Goal: Task Accomplishment & Management: Manage account settings

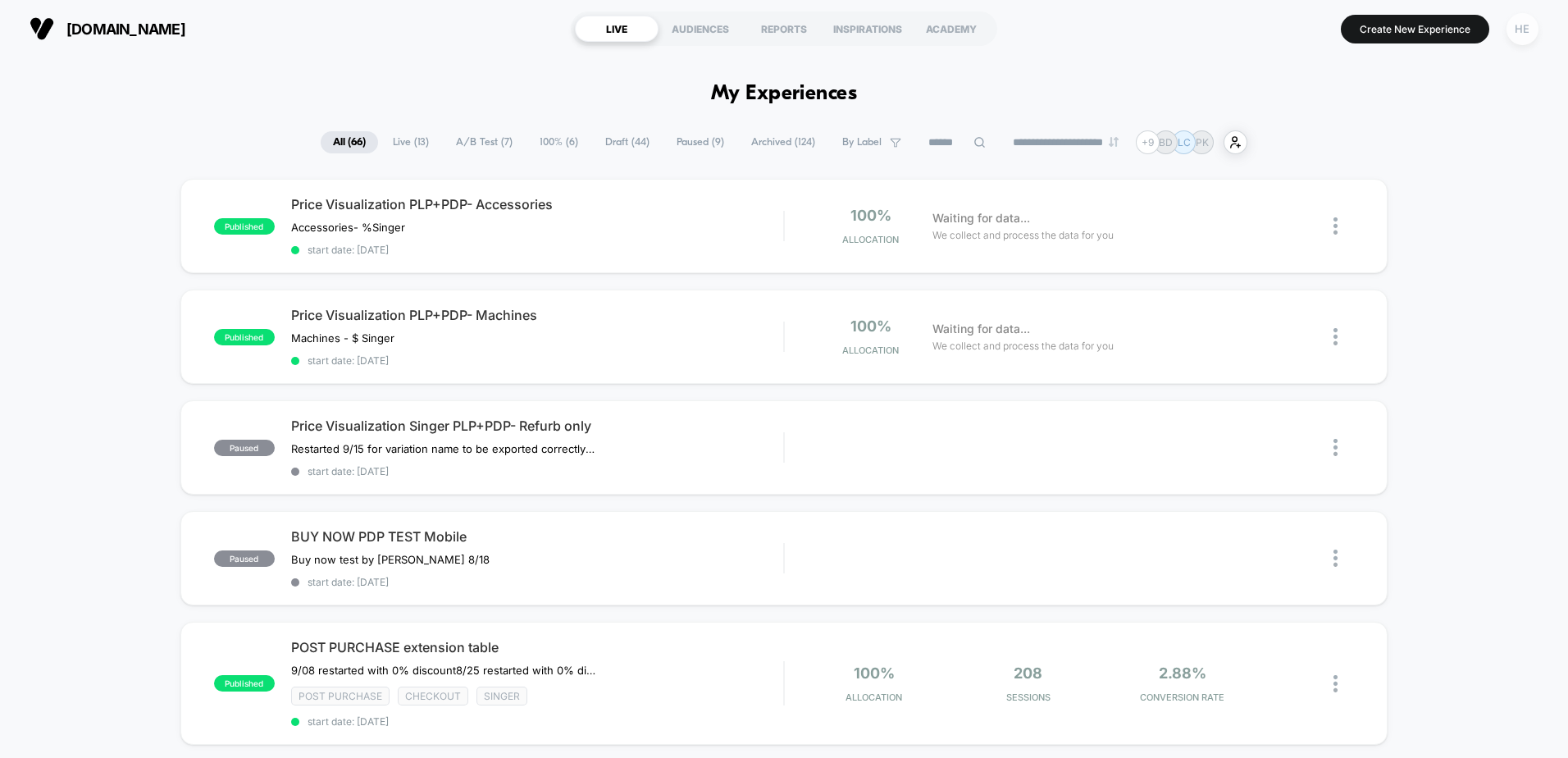
click at [1517, 29] on div "HE" at bounding box center [1522, 28] width 32 height 32
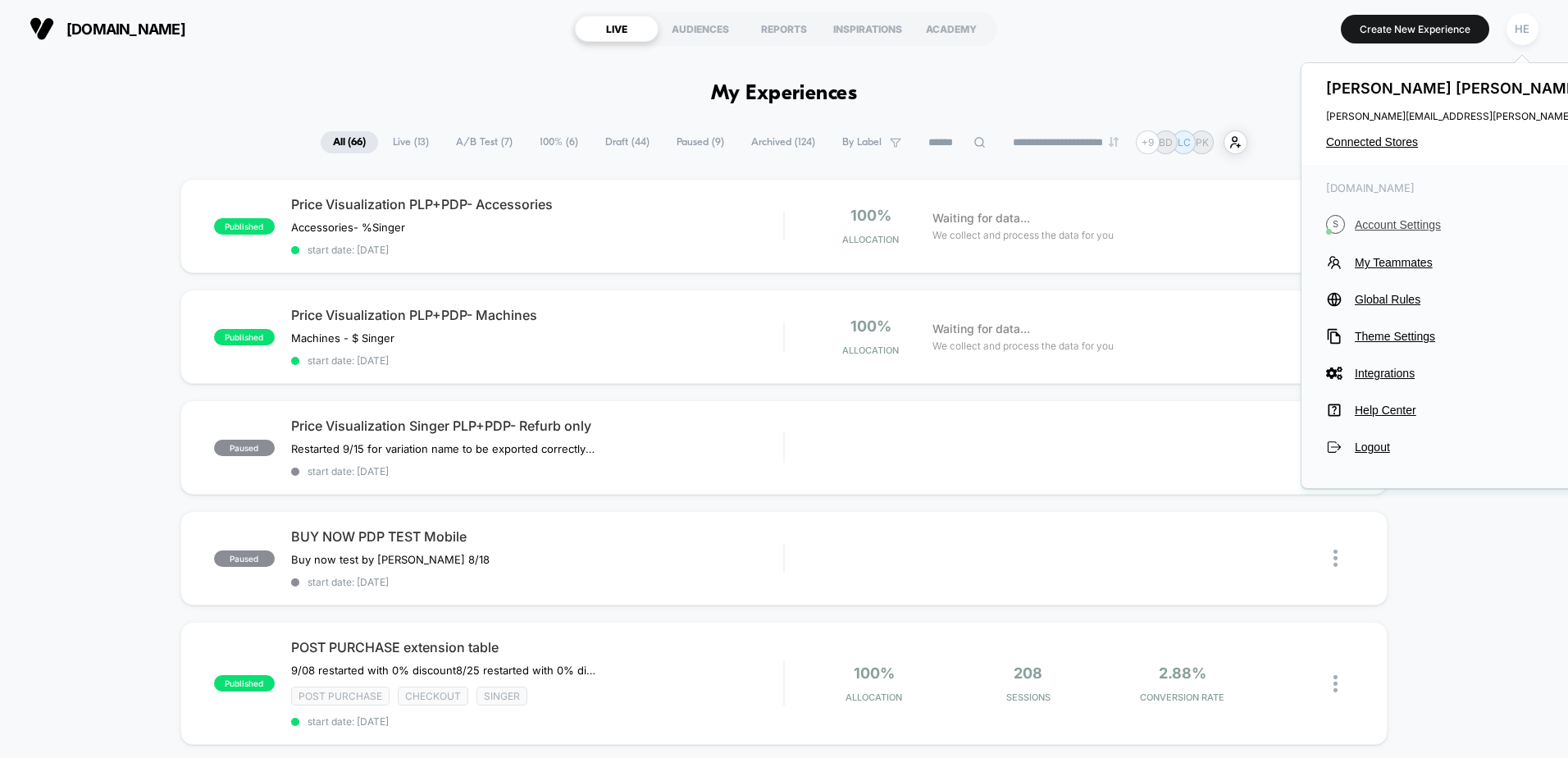
click at [1379, 226] on span "Account Settings" at bounding box center [1502, 224] width 296 height 13
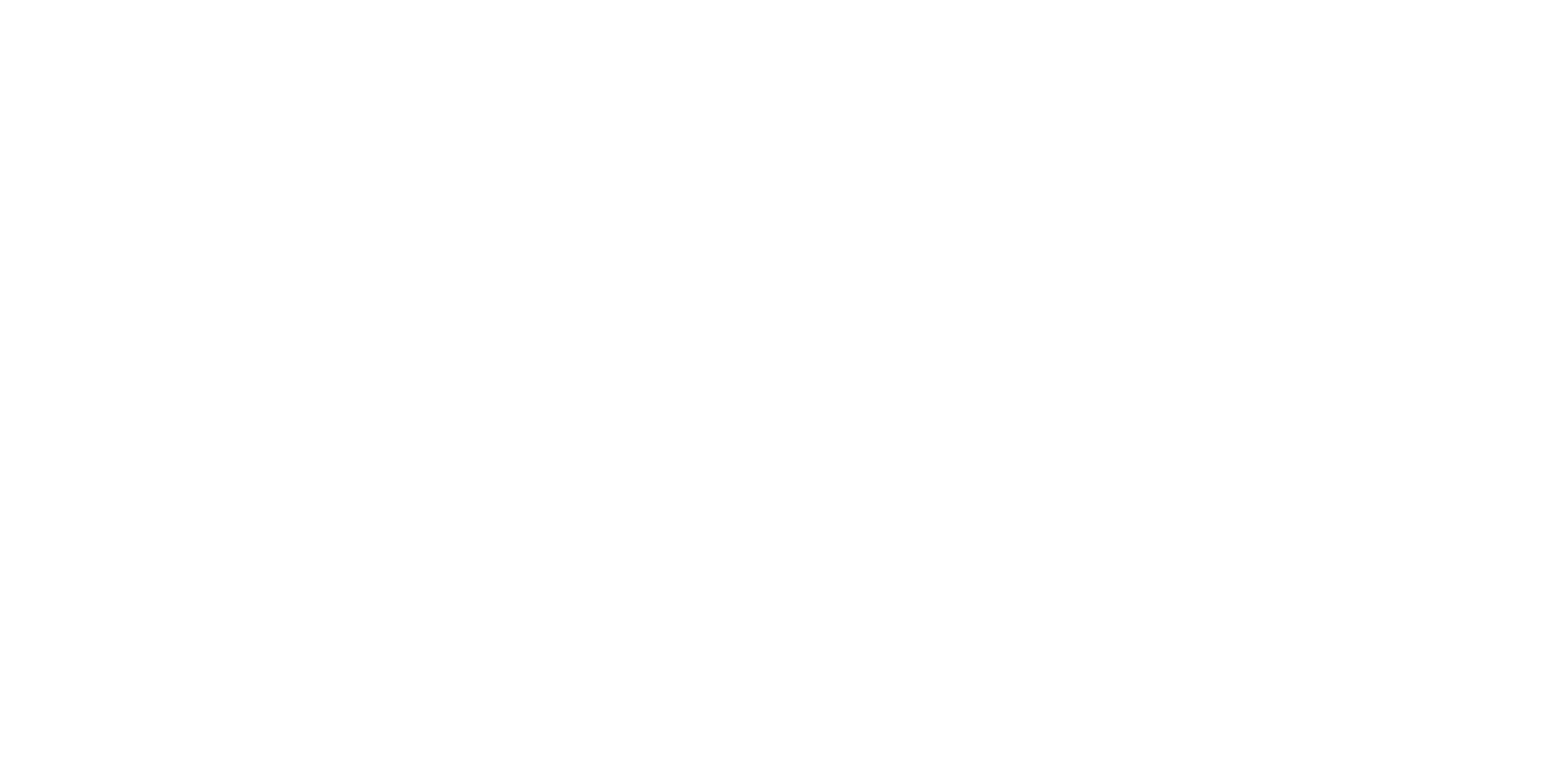
click at [1377, 7] on html "Display size not supported Unfortunately, our dashboard is not supported on a m…" at bounding box center [784, 3] width 1568 height 7
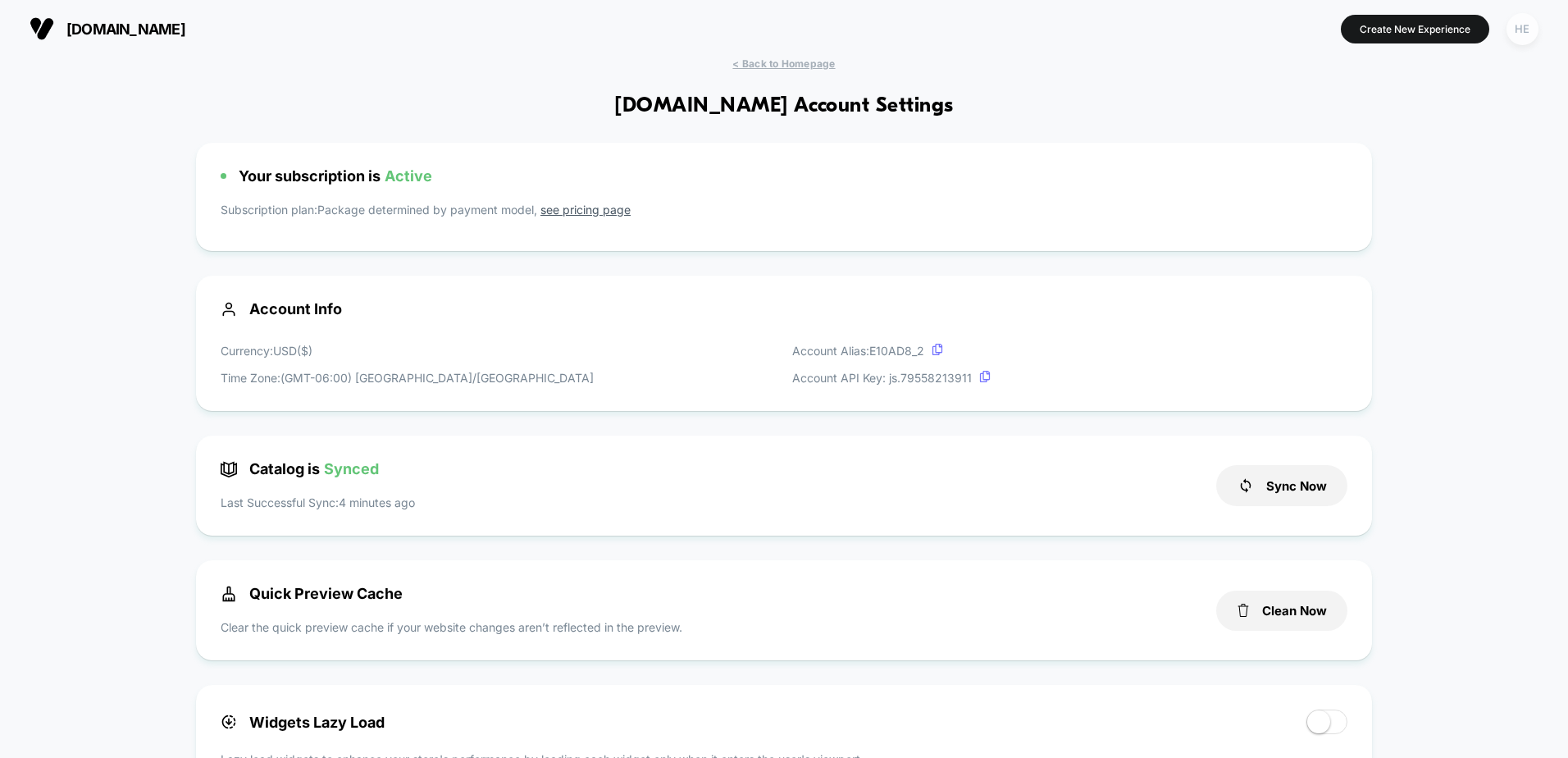
drag, startPoint x: 1506, startPoint y: 27, endPoint x: 1505, endPoint y: 40, distance: 13.0
click at [1506, 29] on div "HE" at bounding box center [1522, 28] width 32 height 32
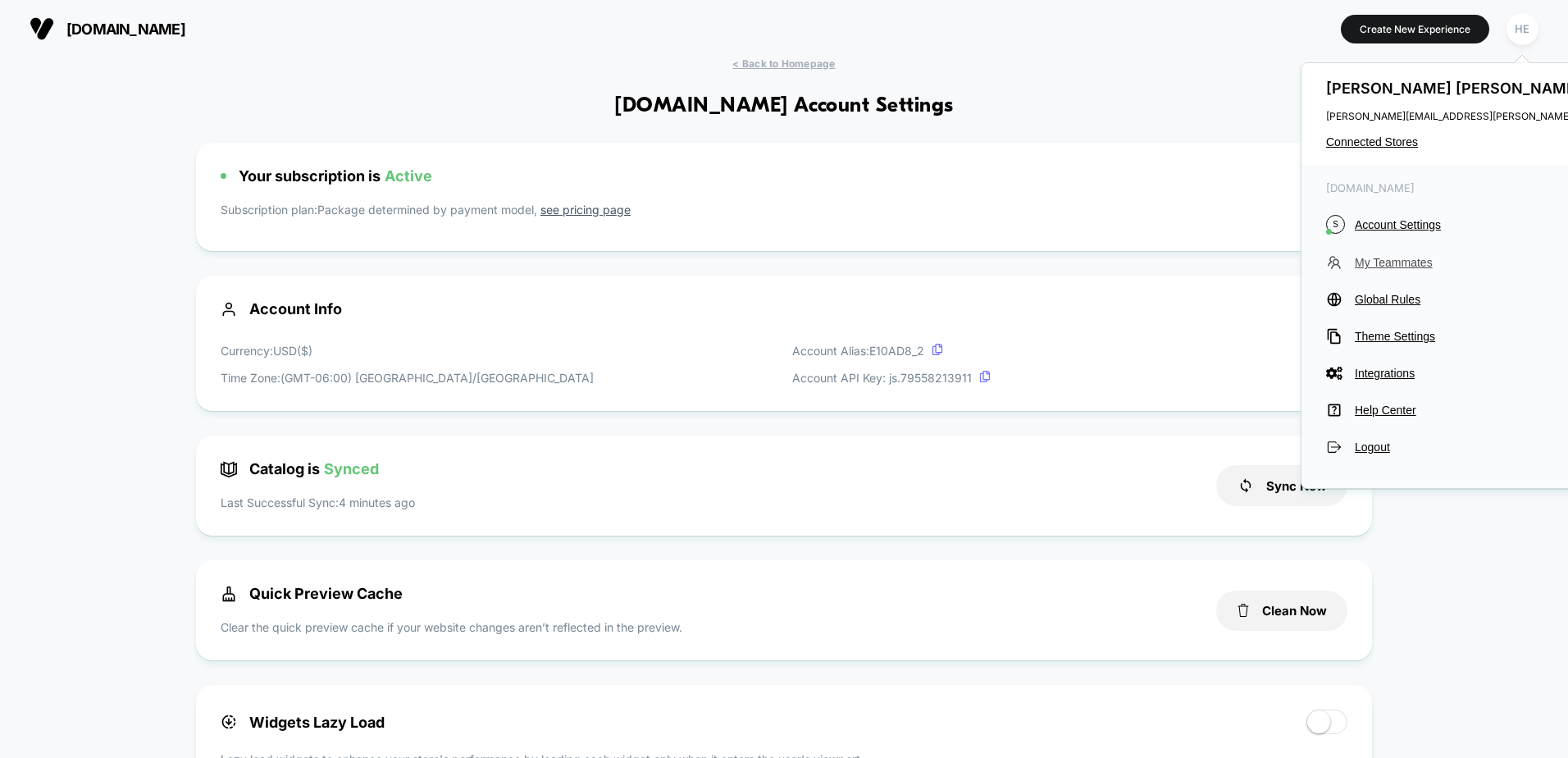
click at [1383, 263] on span "My Teammates" at bounding box center [1502, 262] width 296 height 13
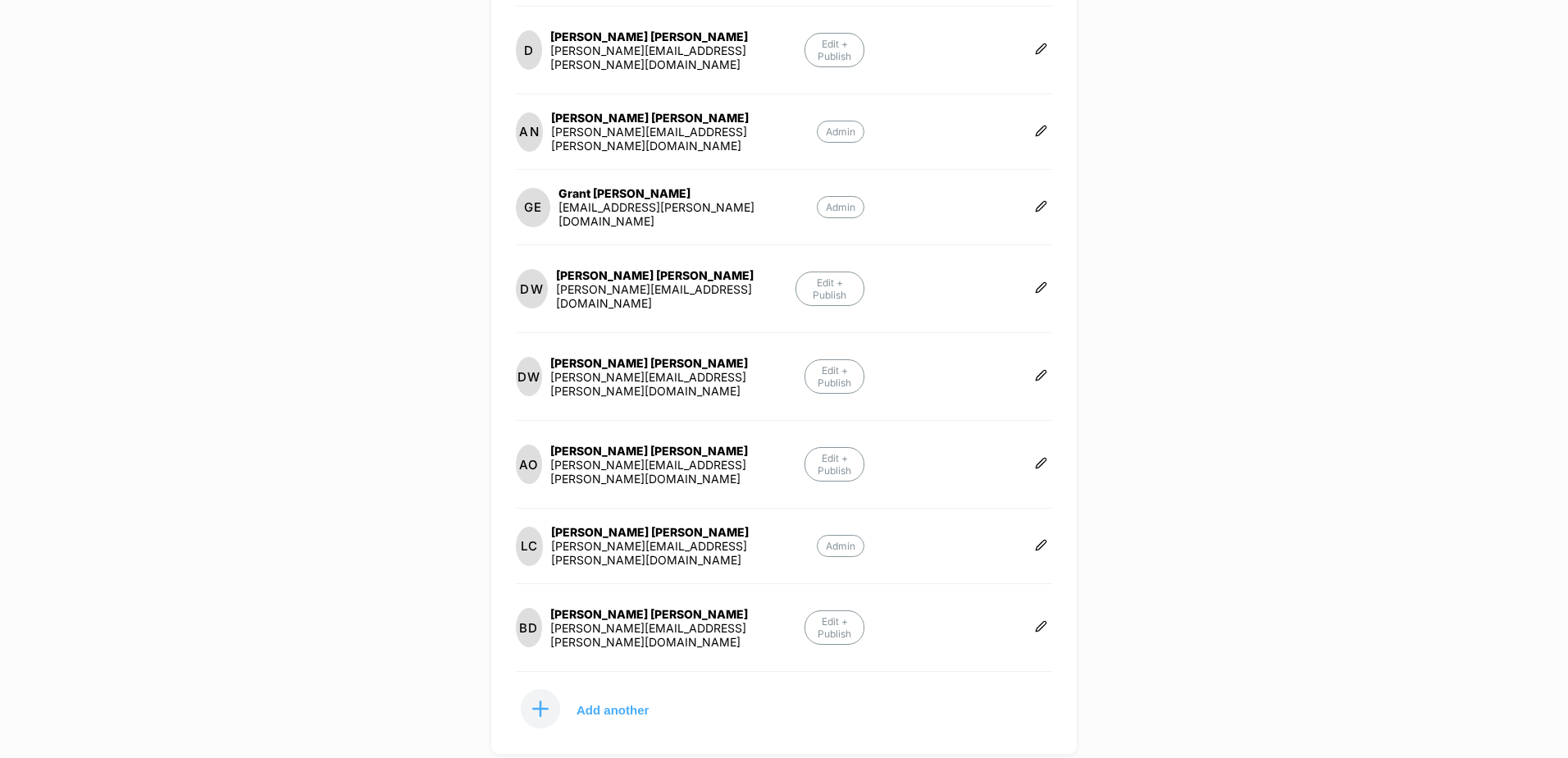
scroll to position [428, 0]
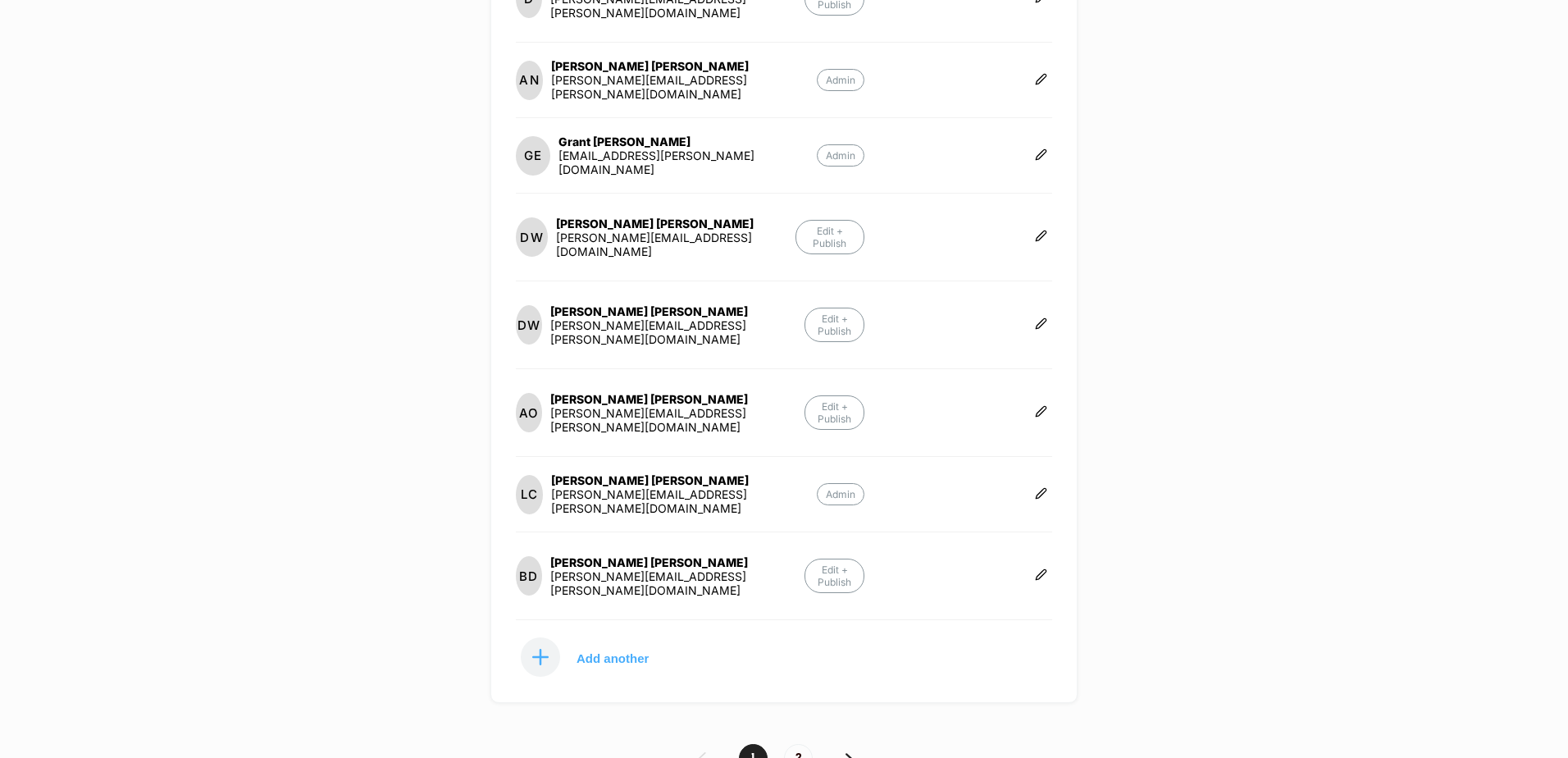
click at [850, 752] on img at bounding box center [849, 758] width 8 height 12
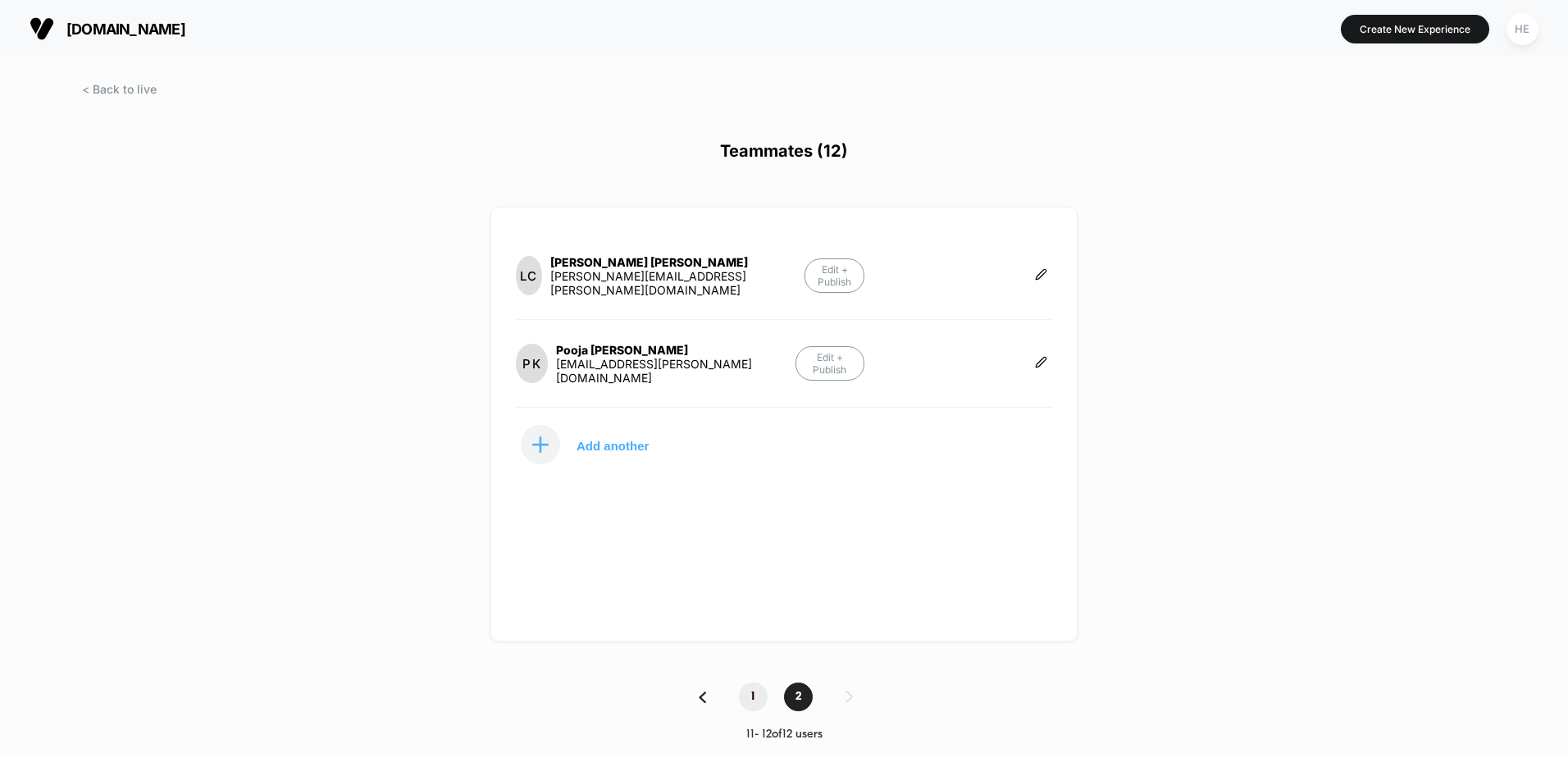
click at [749, 698] on span "1" at bounding box center [752, 695] width 28 height 28
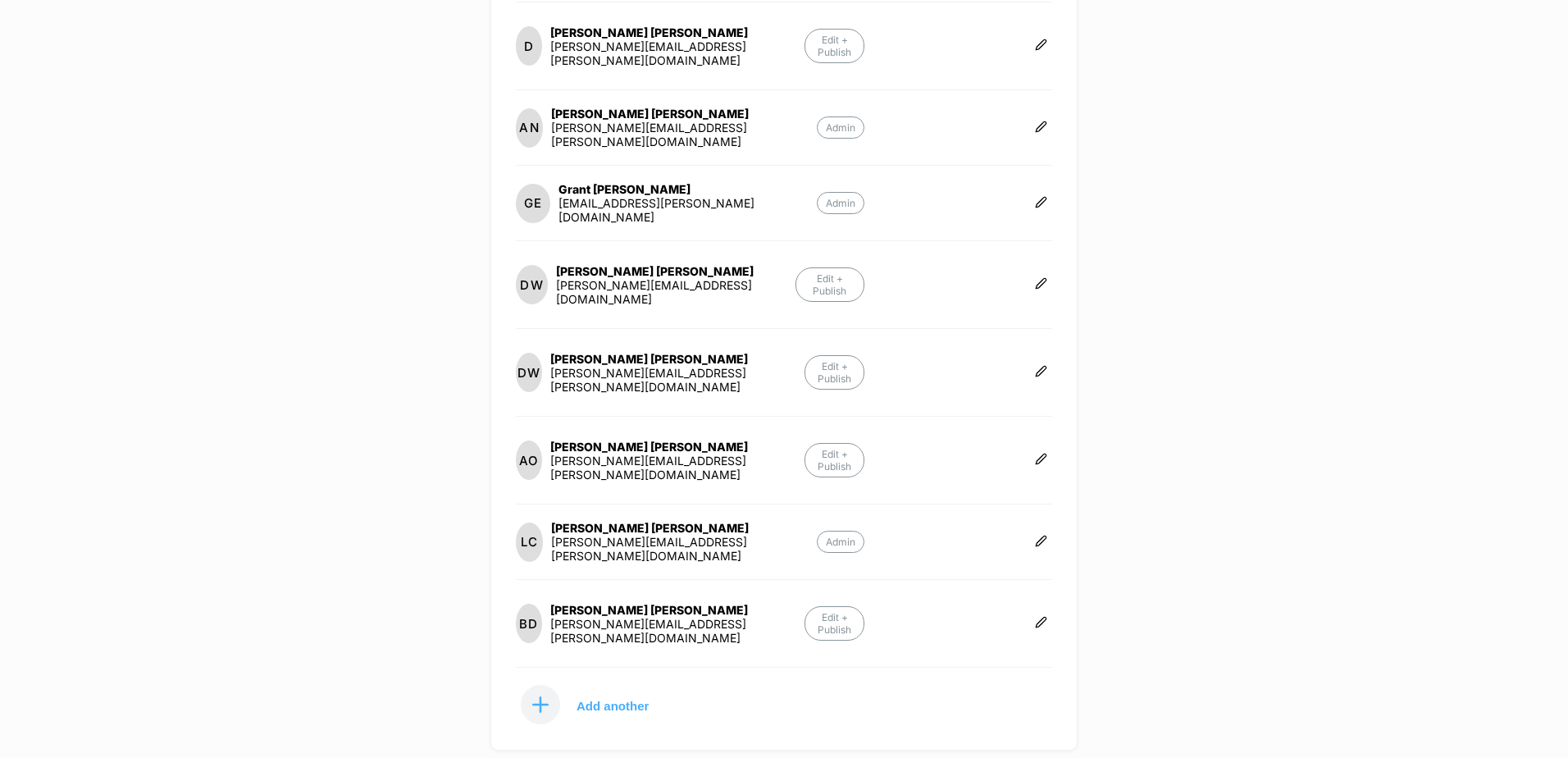
scroll to position [410, 0]
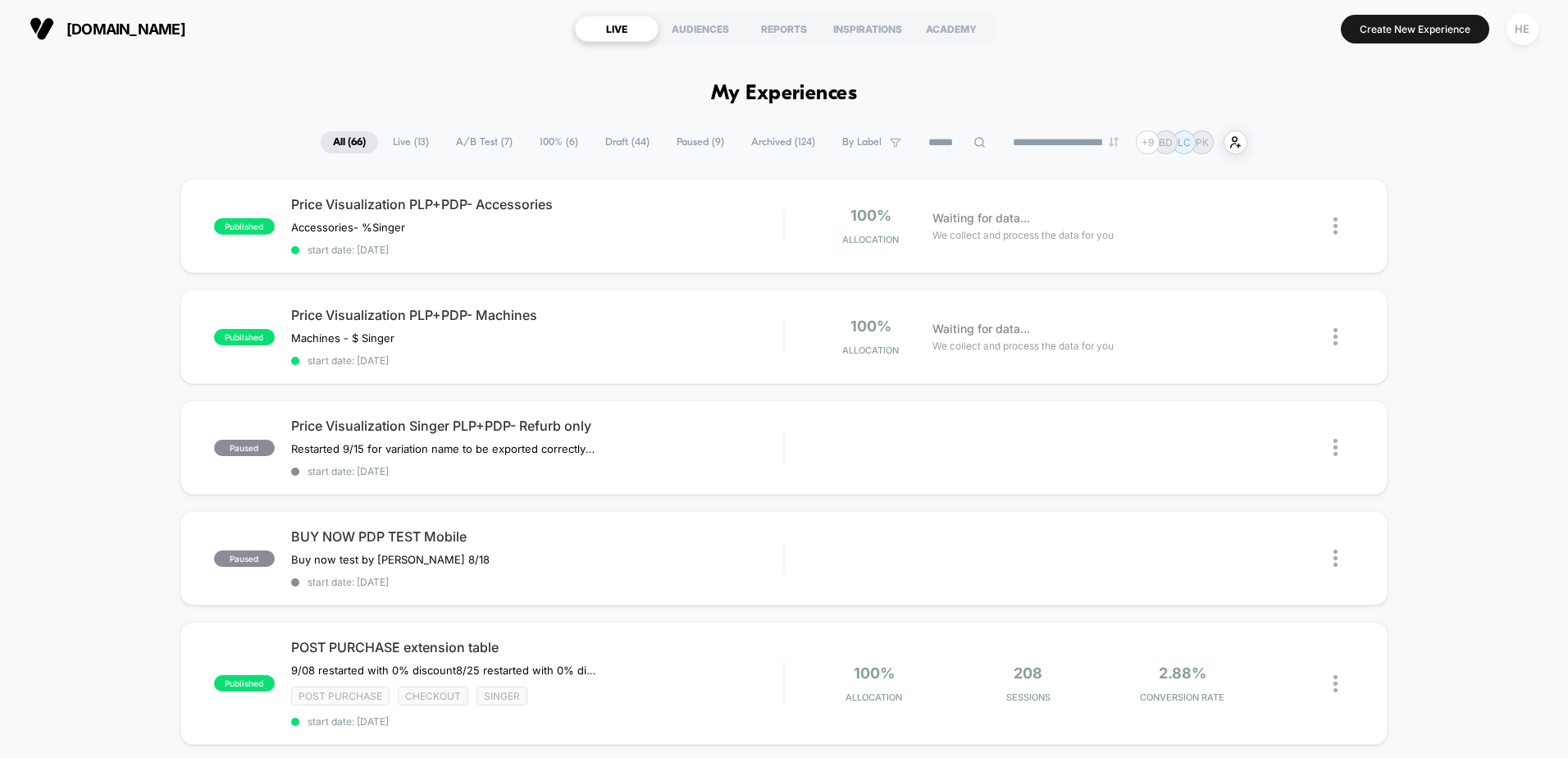
click at [392, 138] on span "Live ( 13 )" at bounding box center [411, 142] width 61 height 22
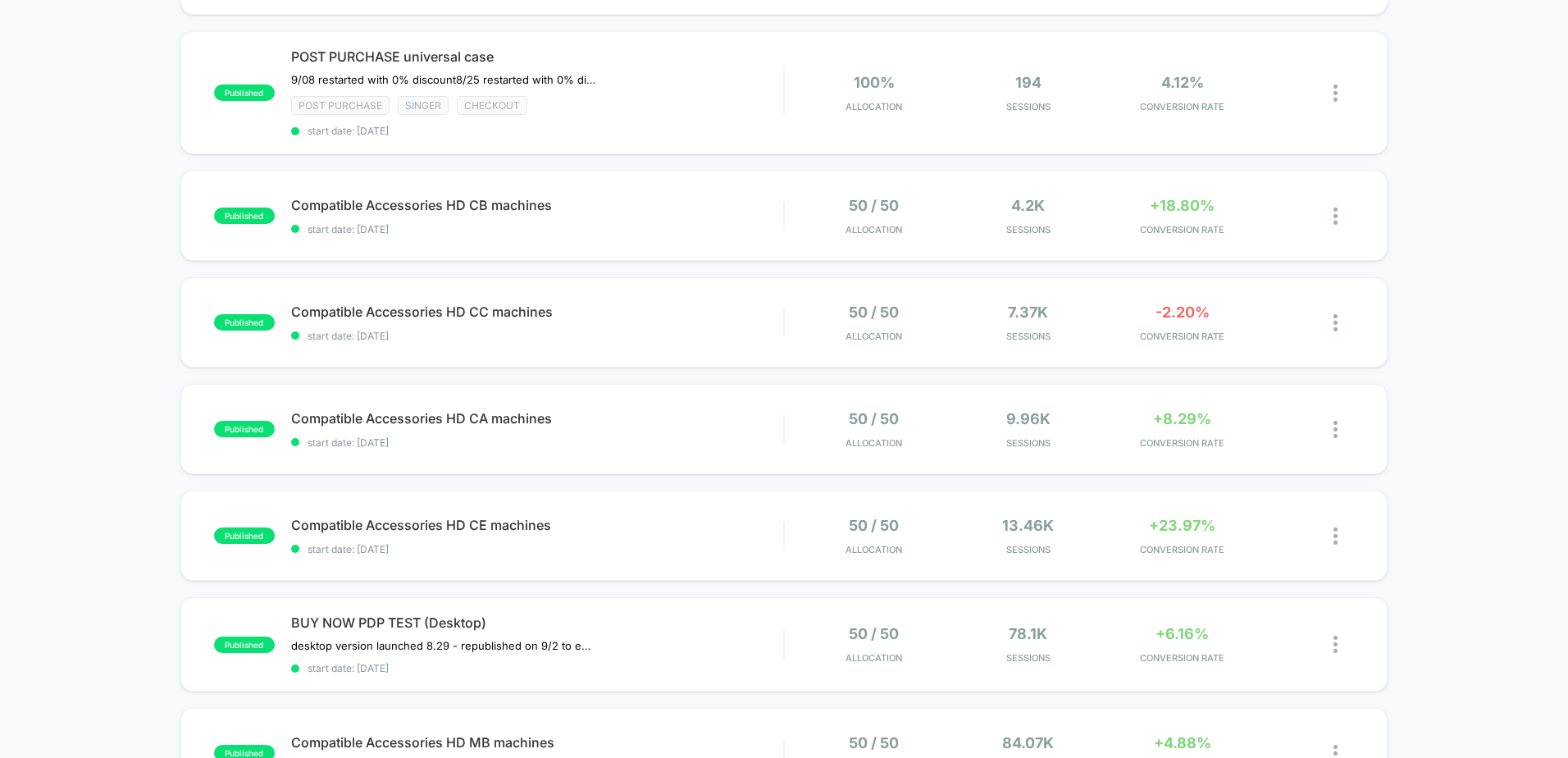
scroll to position [245, 0]
